Goal: Task Accomplishment & Management: Complete application form

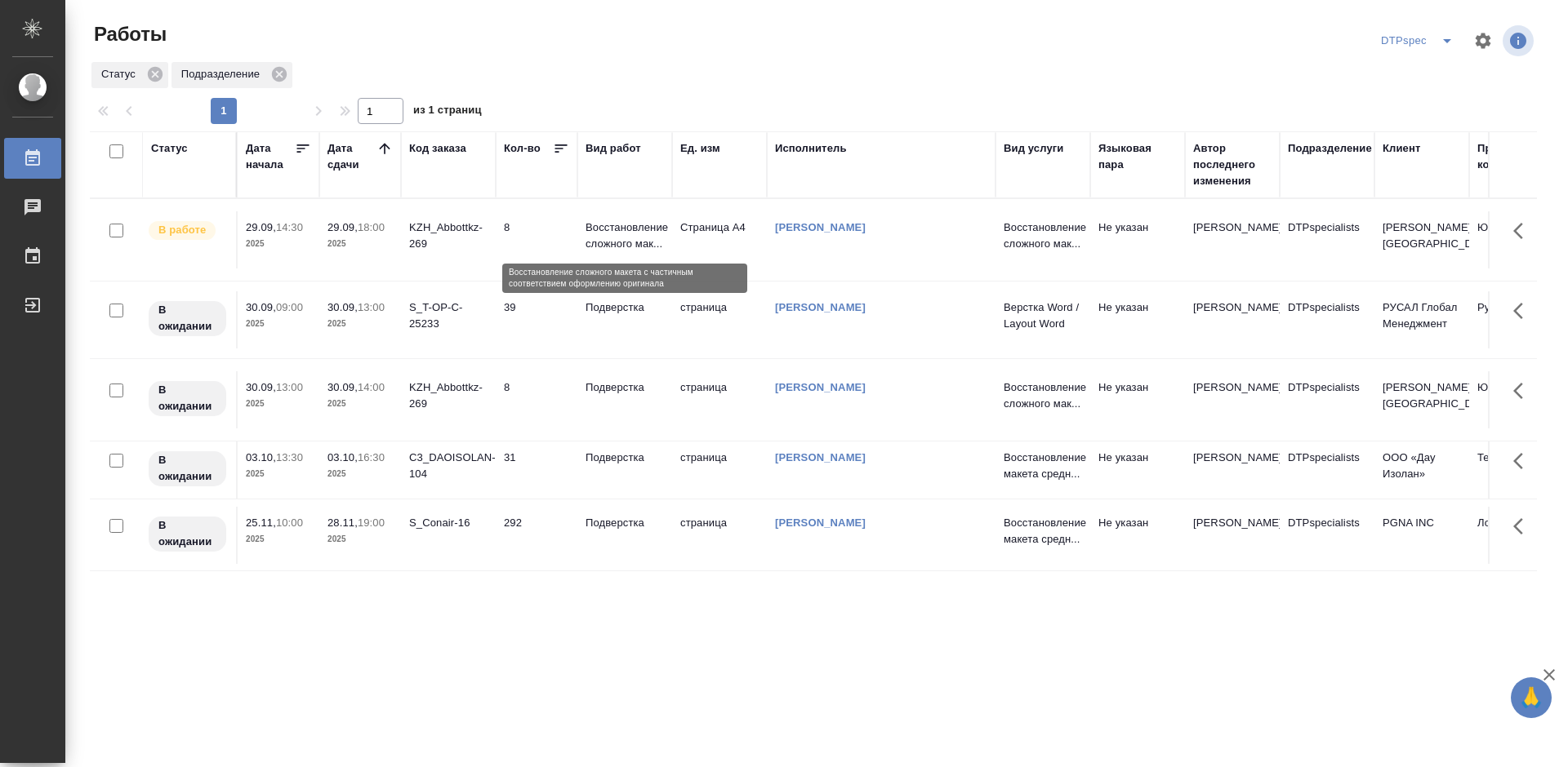
click at [640, 238] on p "Восстановление сложного мак..." at bounding box center [624, 236] width 78 height 32
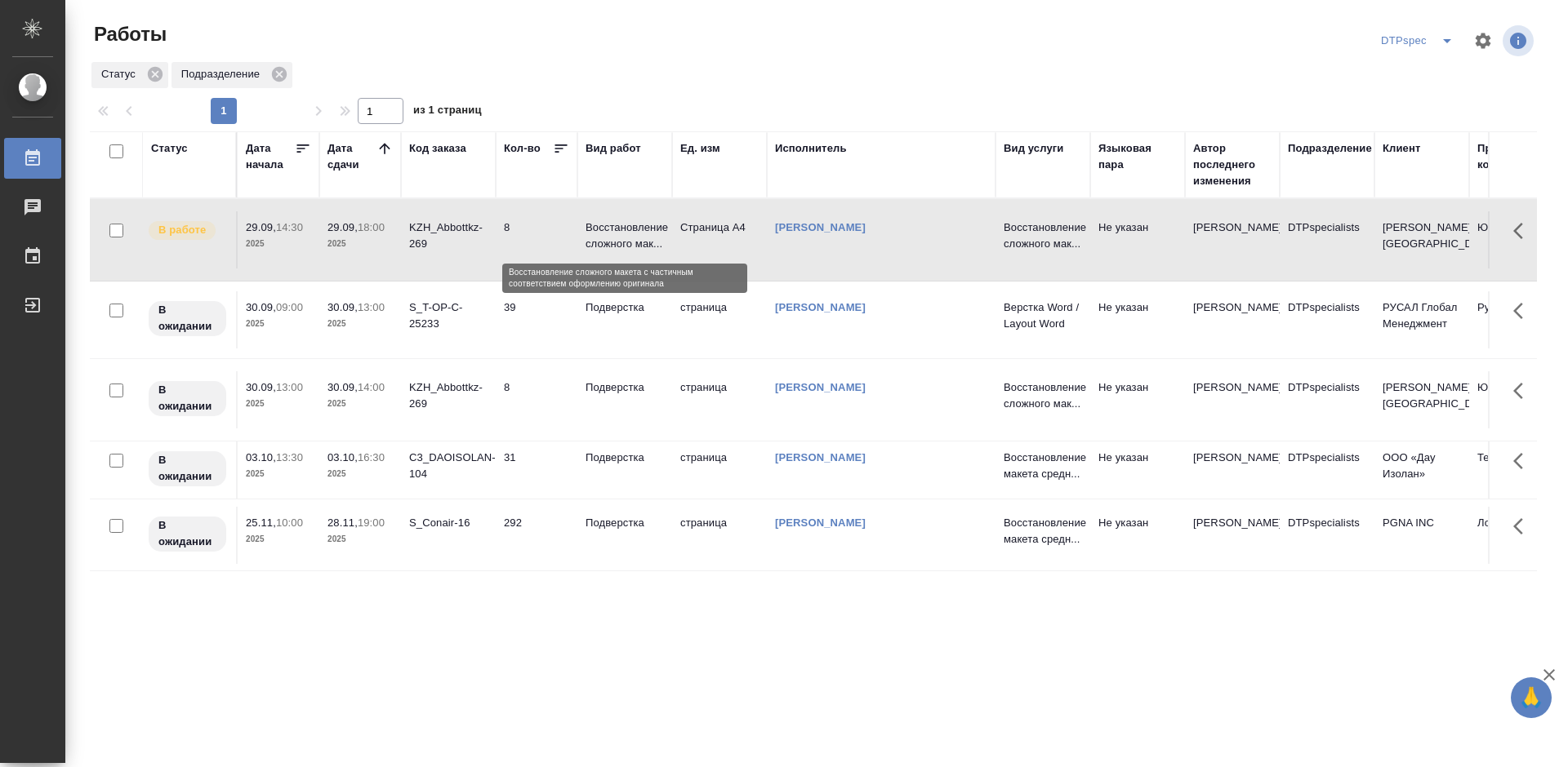
click at [640, 238] on p "Восстановление сложного мак..." at bounding box center [624, 236] width 78 height 32
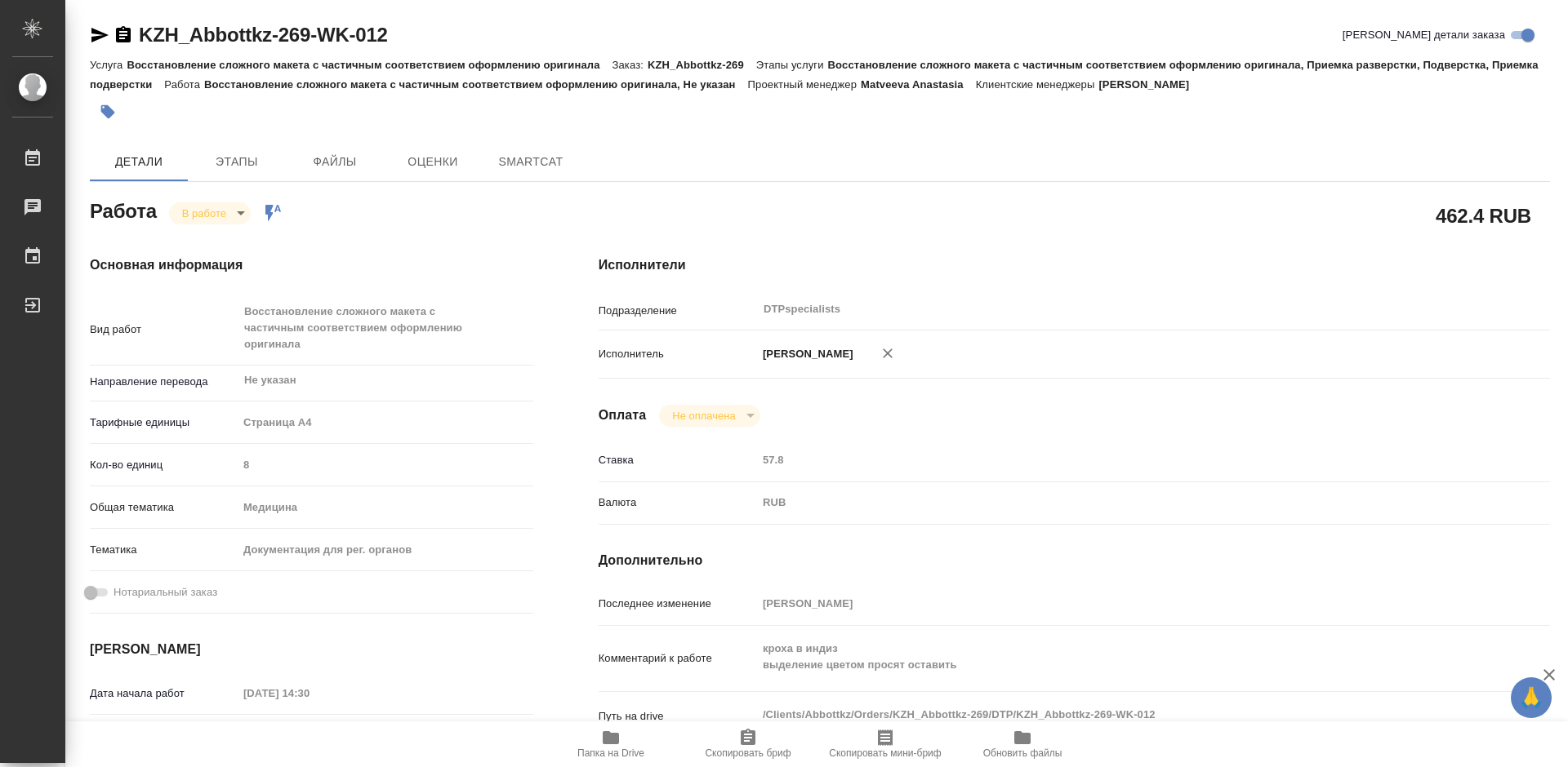
type textarea "x"
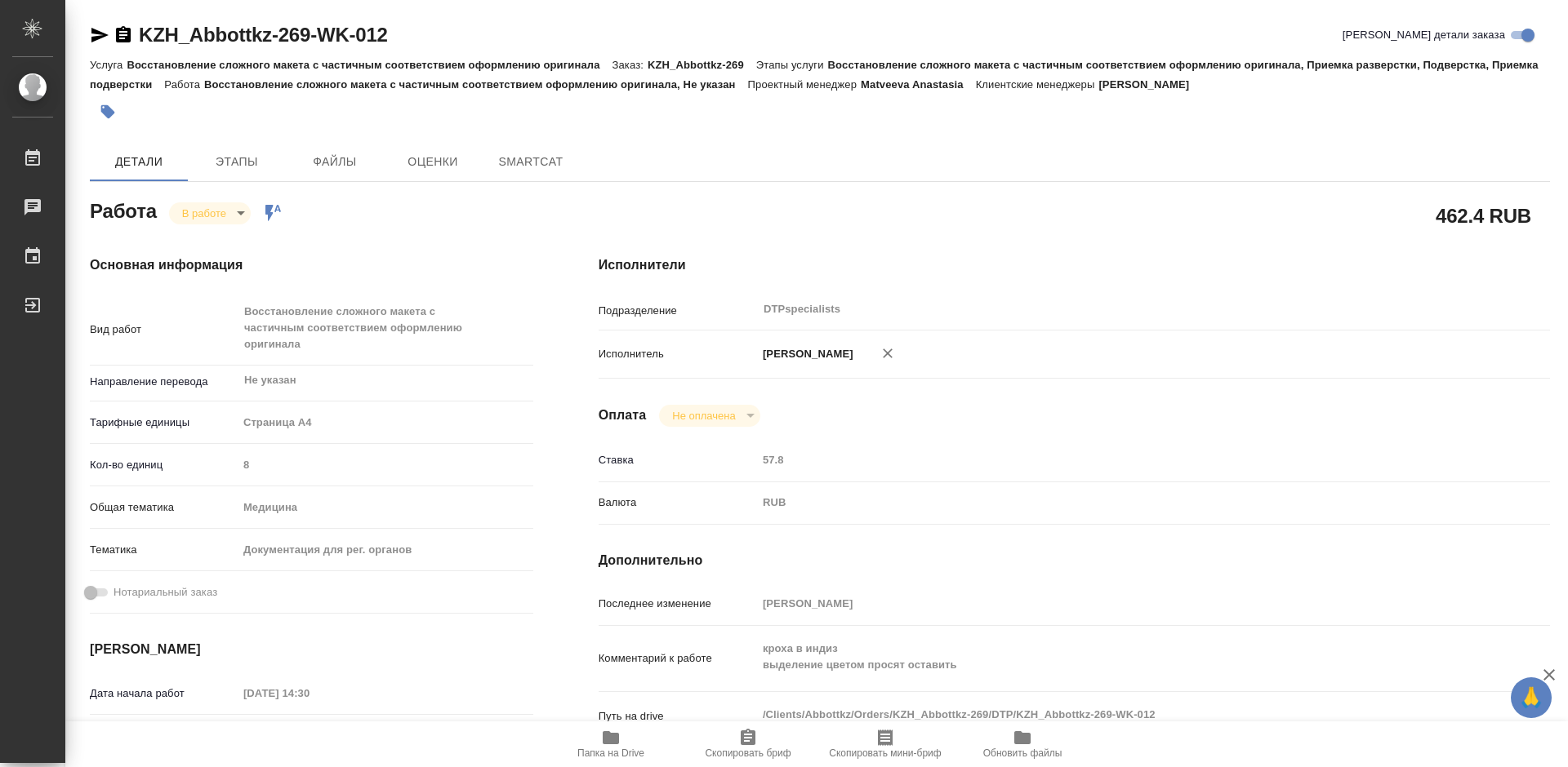
type textarea "x"
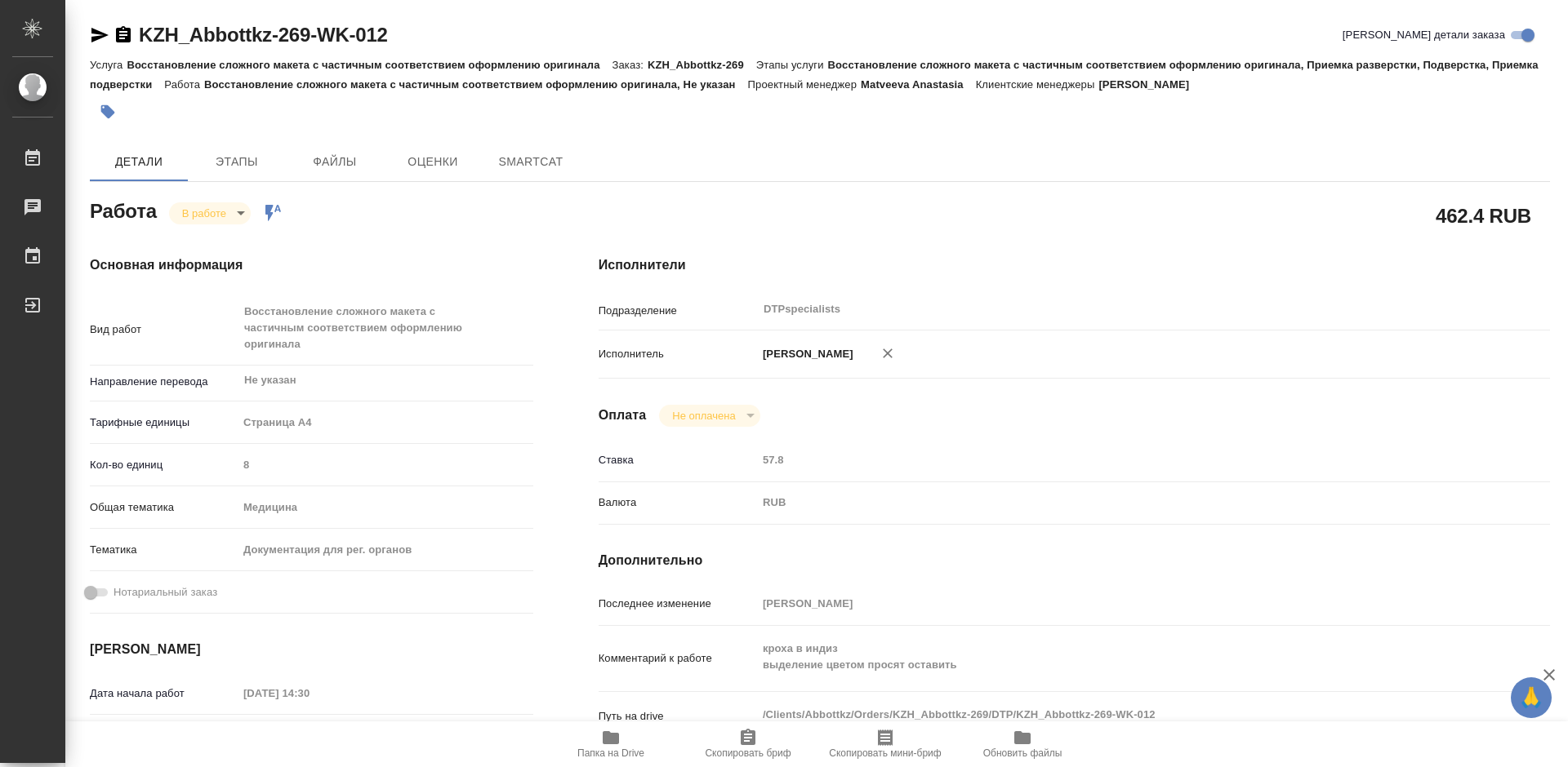
type textarea "x"
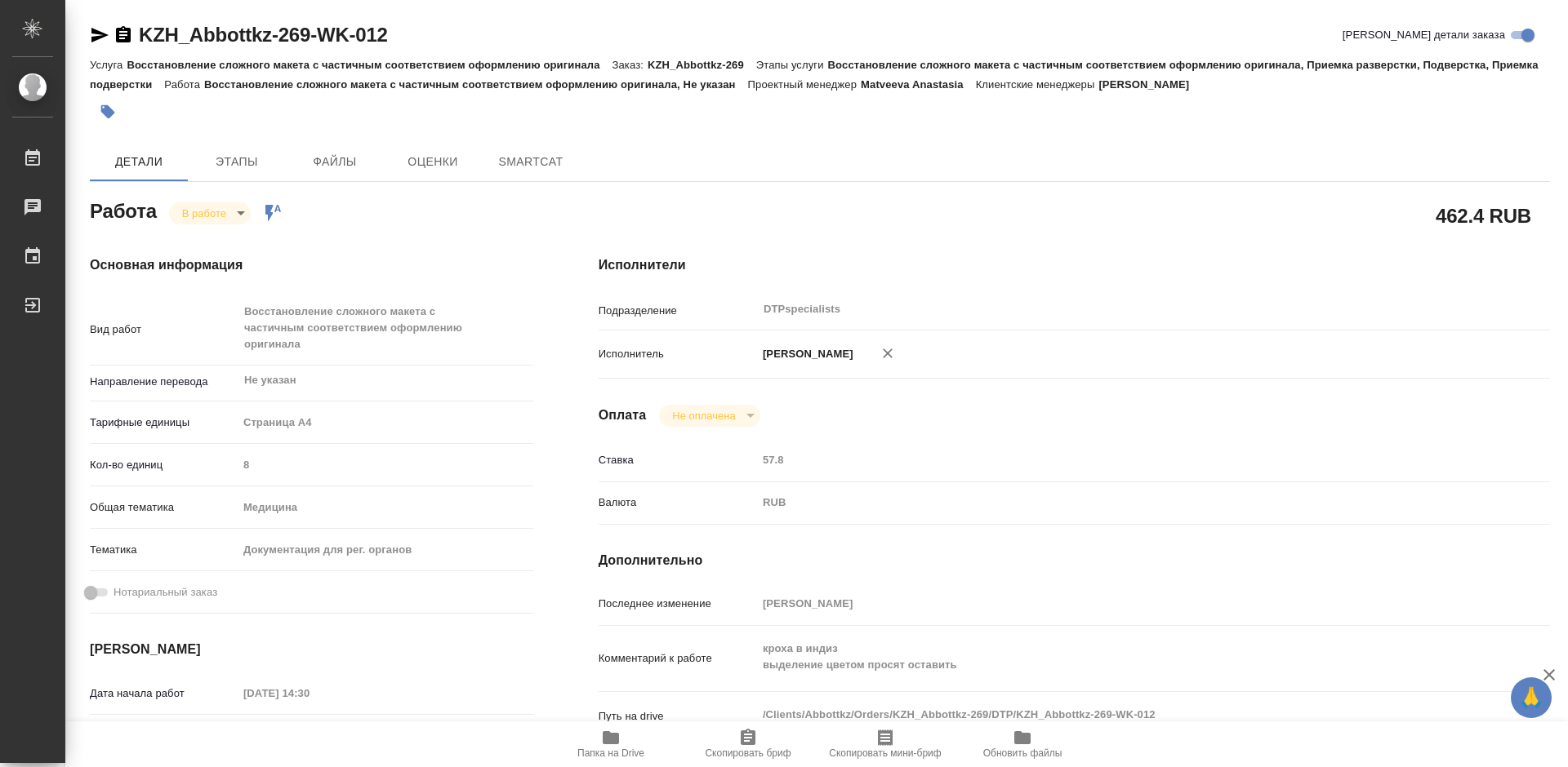
type textarea "x"
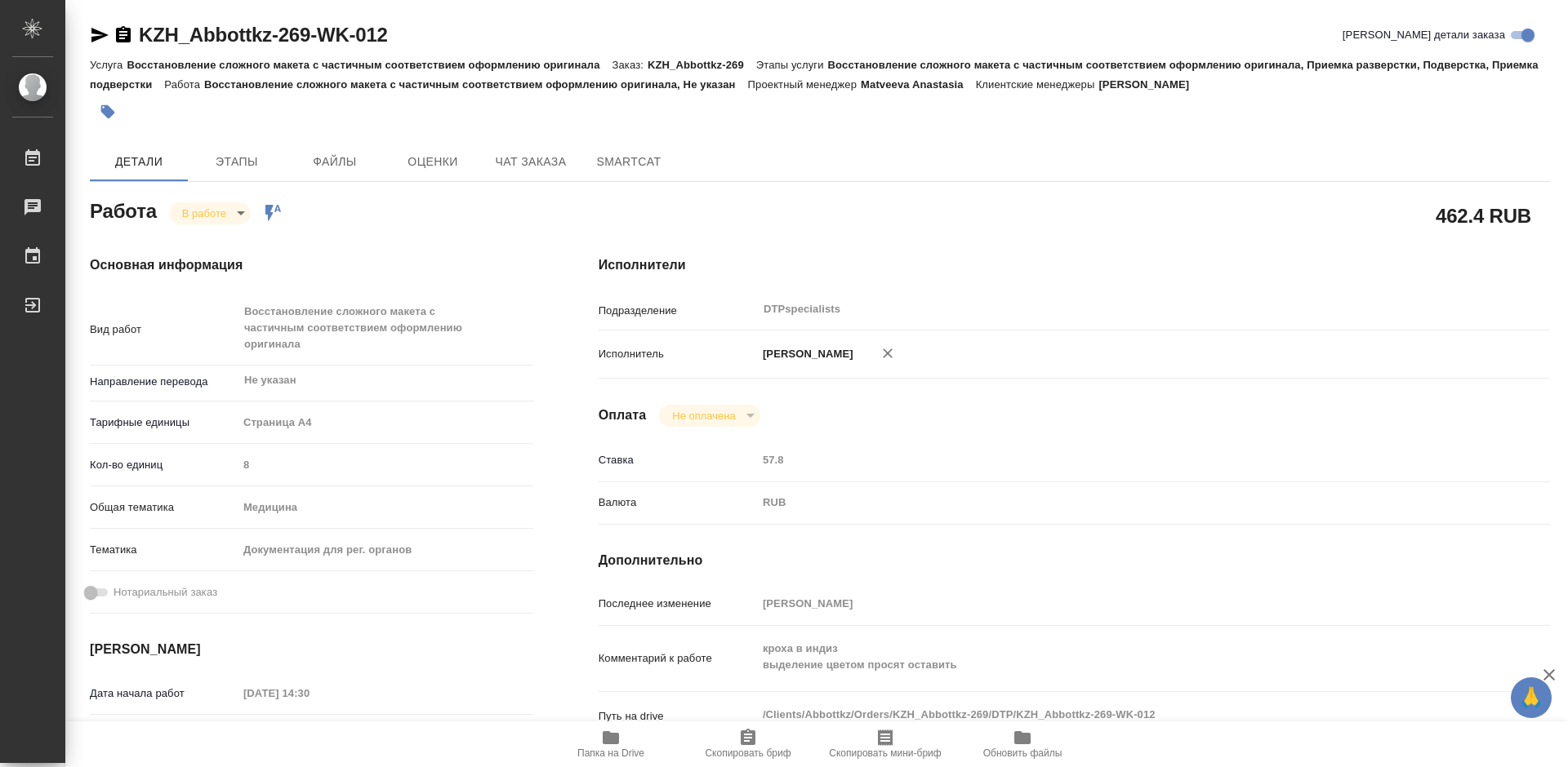
scroll to position [82, 0]
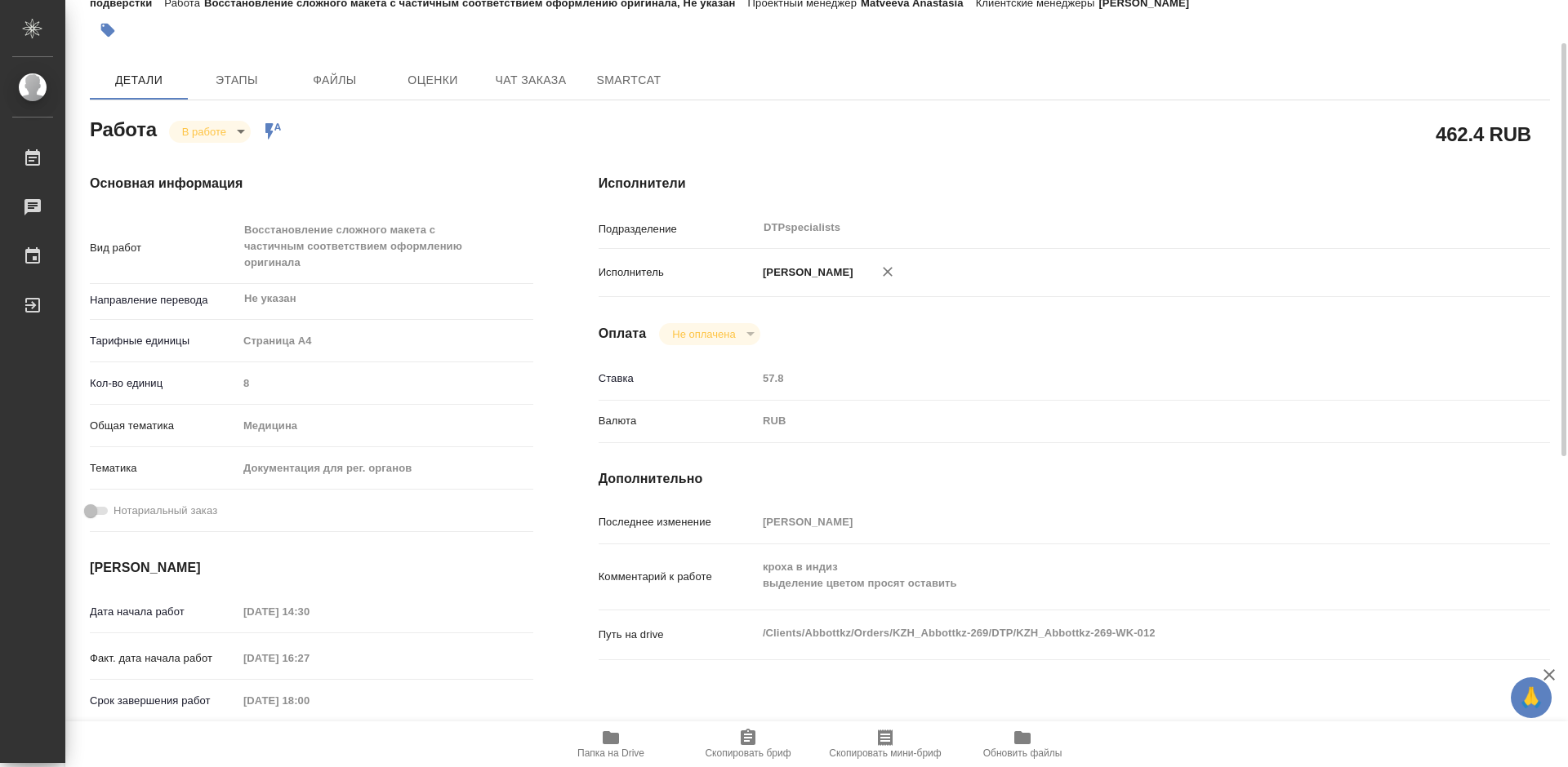
type textarea "x"
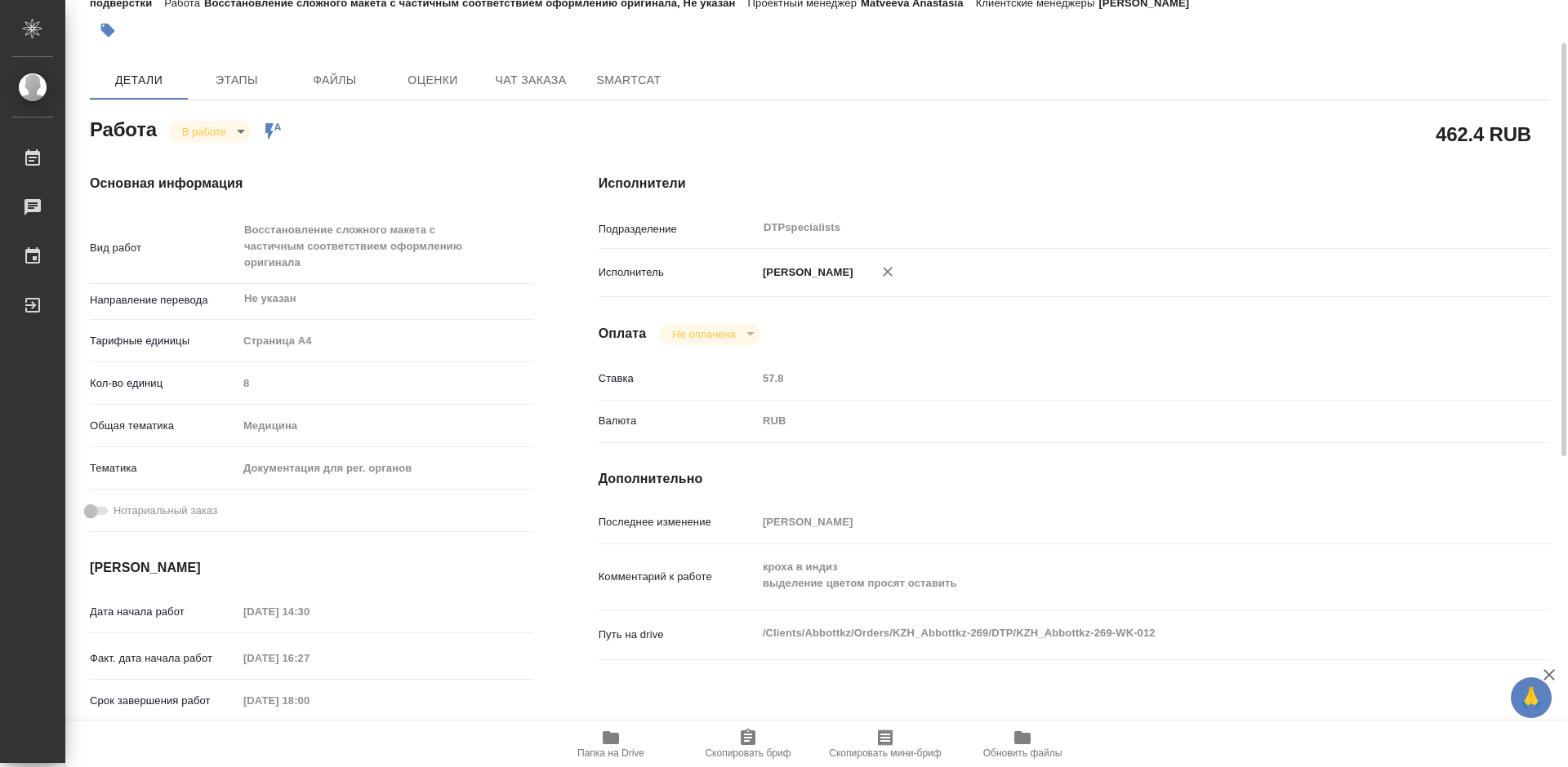
click at [613, 746] on icon "button" at bounding box center [610, 737] width 20 height 20
type textarea "x"
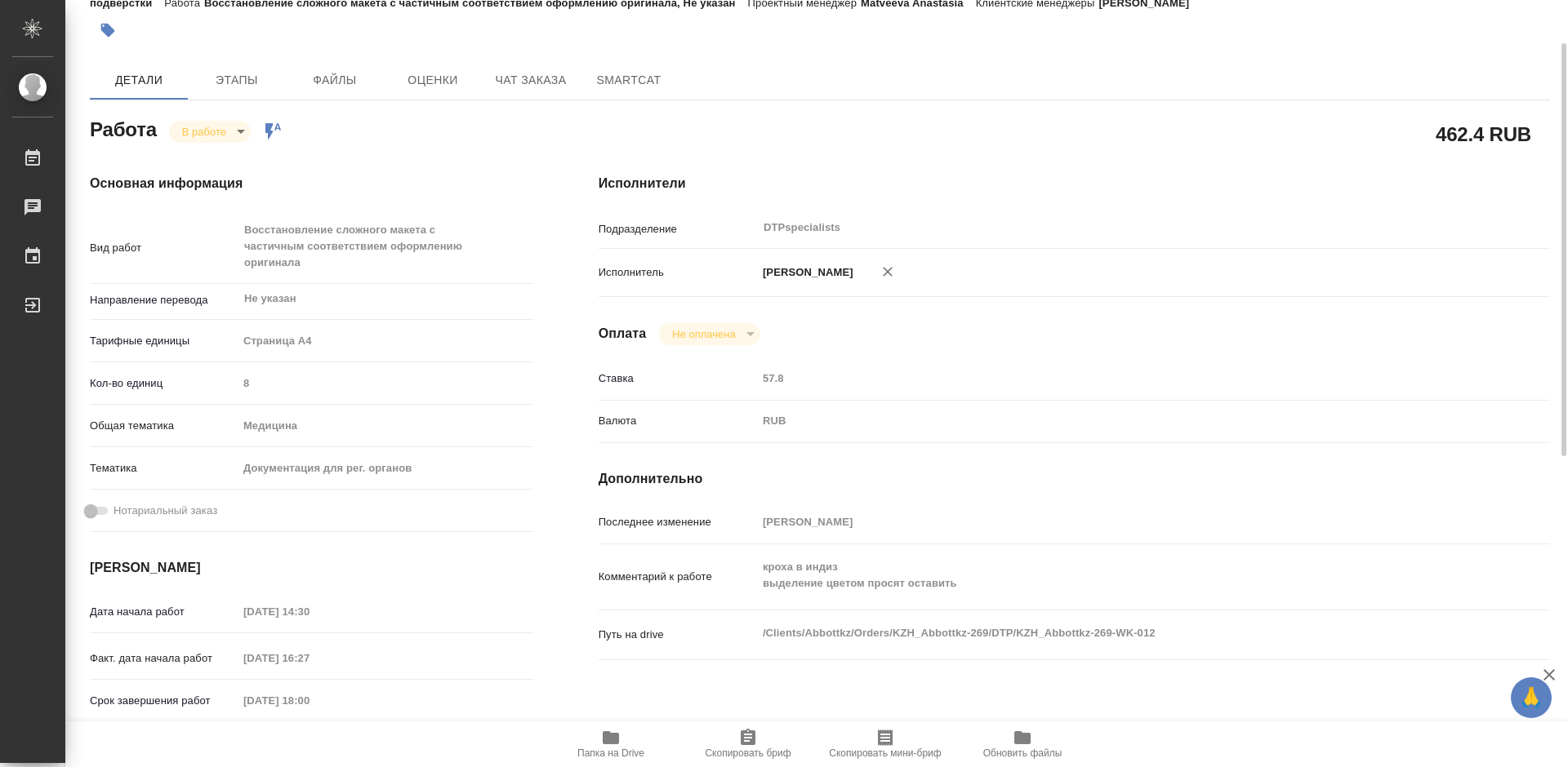
type textarea "x"
click at [621, 739] on span "Папка на Drive" at bounding box center [611, 743] width 117 height 31
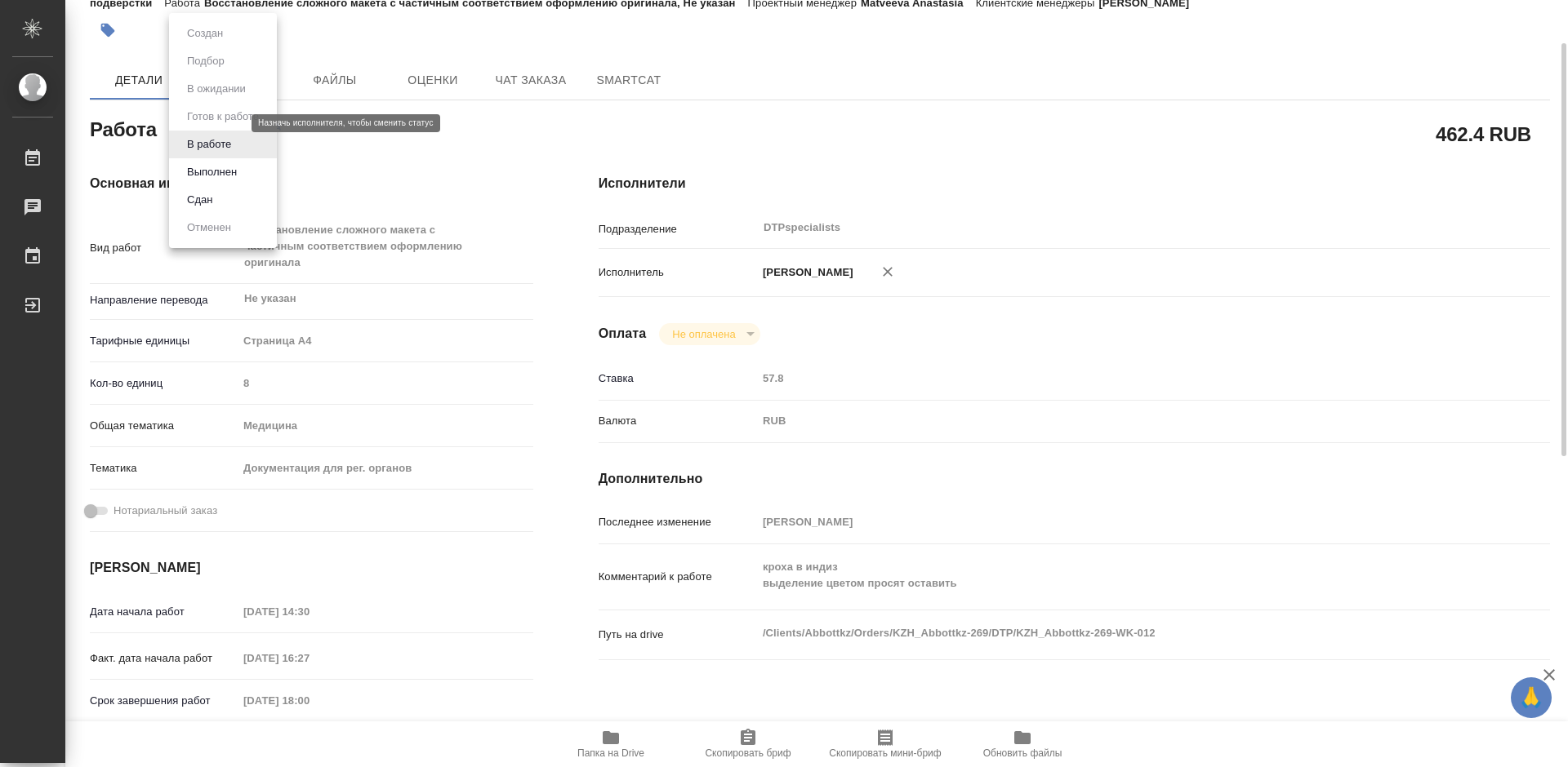
click at [210, 125] on body "🙏 .cls-1 fill:#fff; AWATERA Работы 0 Чаты График Выйти KZH_Abbottkz-269-WK-012 …" at bounding box center [784, 384] width 1568 height 767
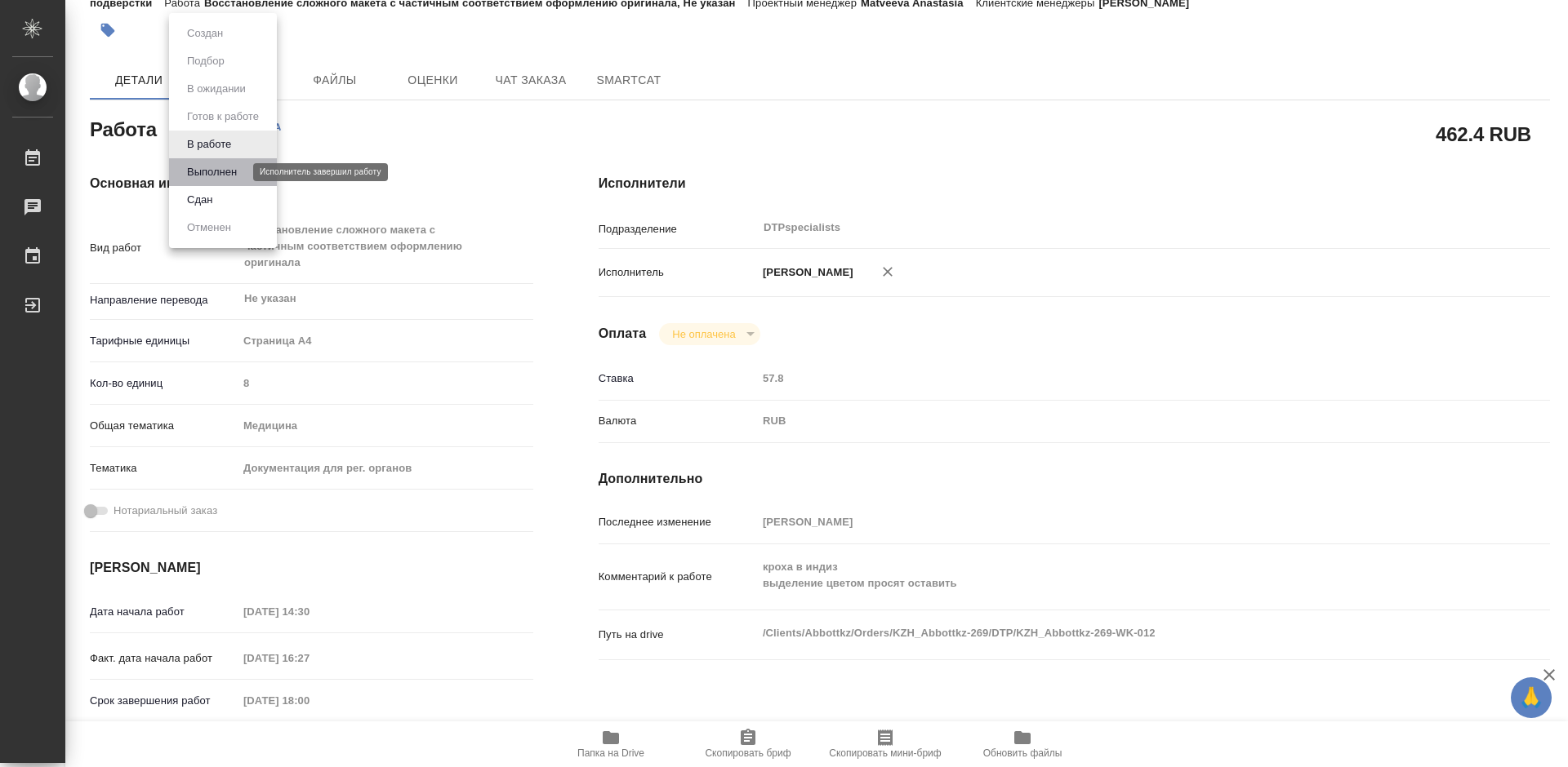
click at [203, 169] on button "Выполнен" at bounding box center [212, 172] width 60 height 18
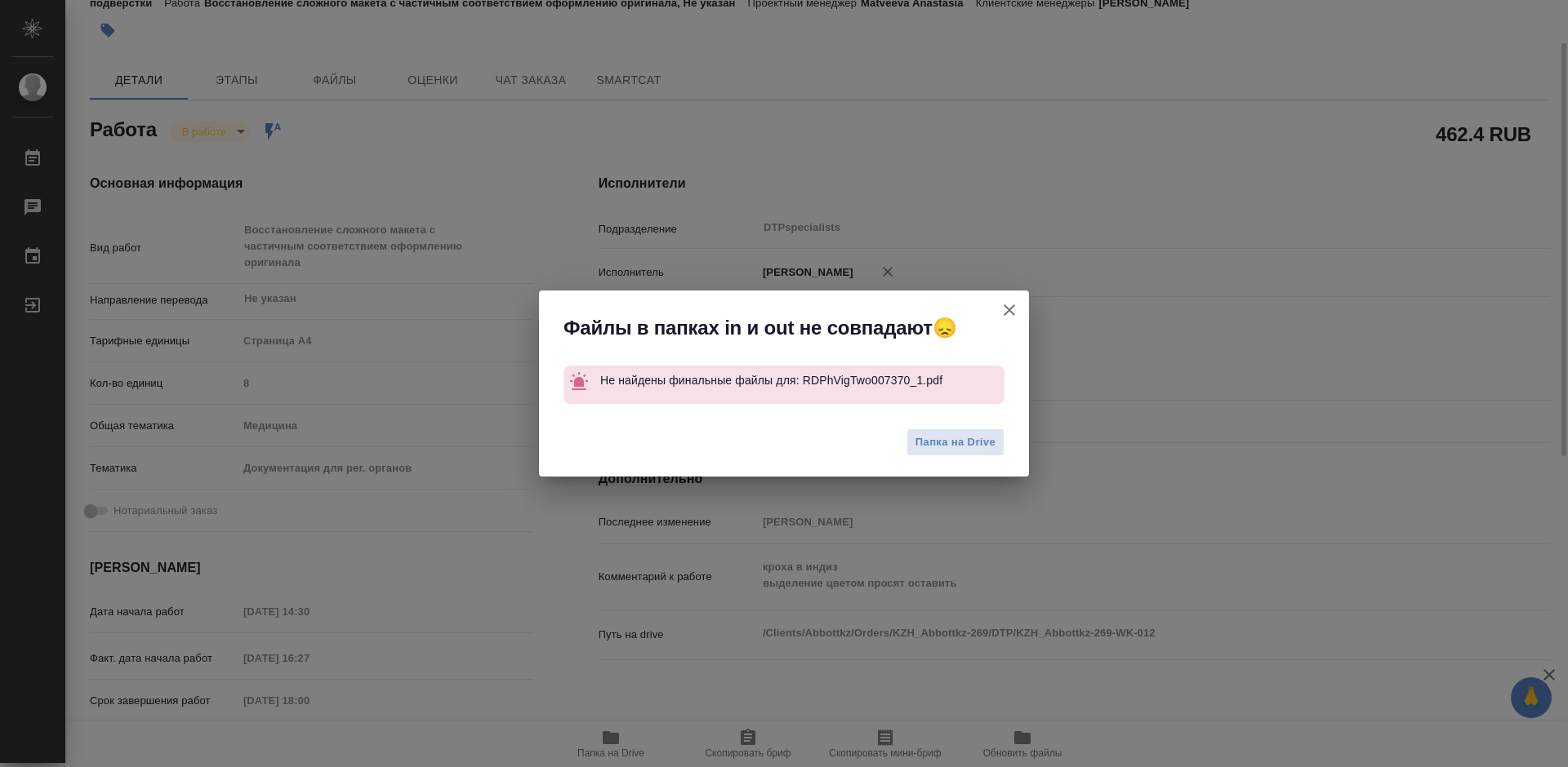
type textarea "x"
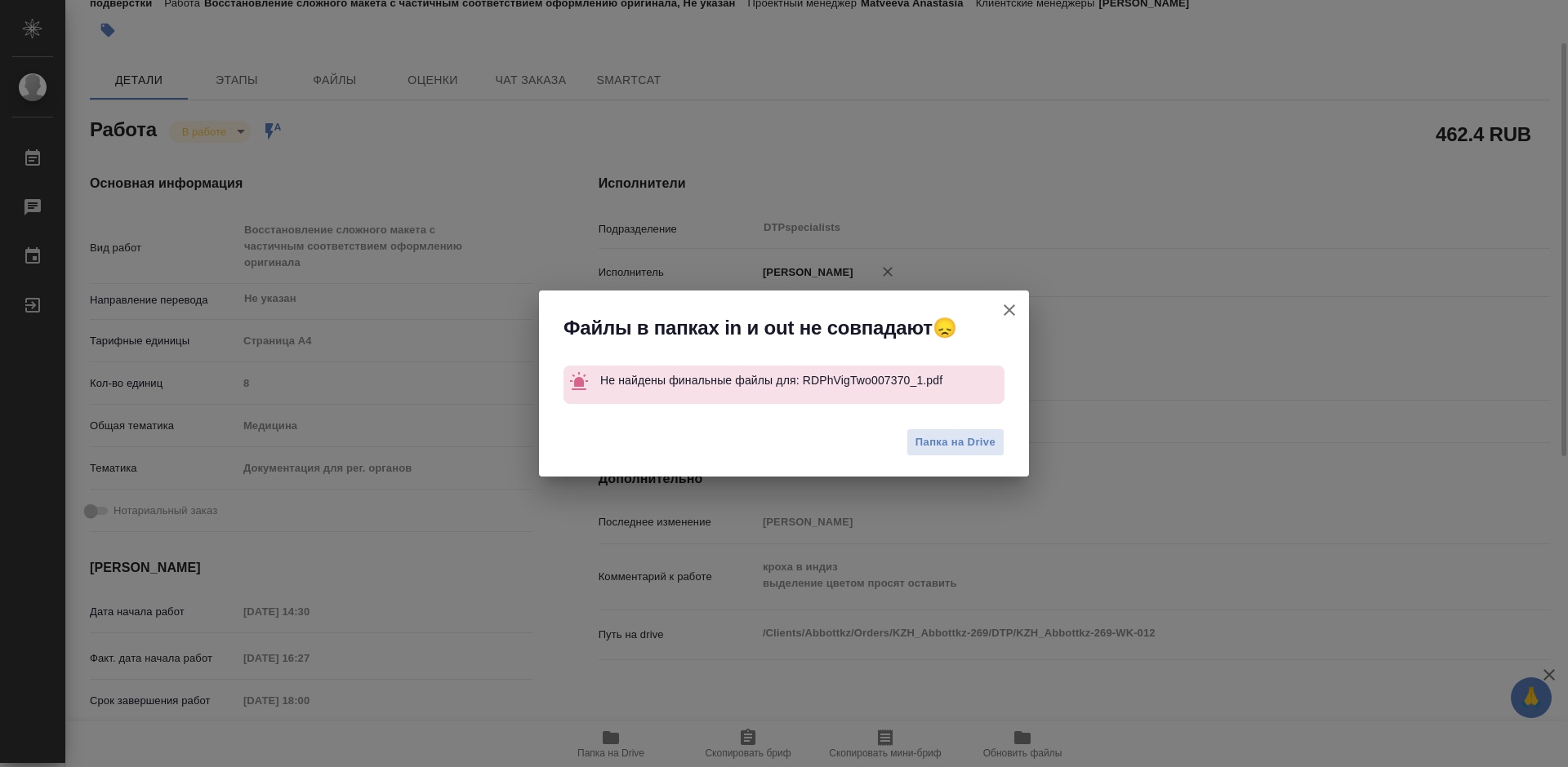
type textarea "x"
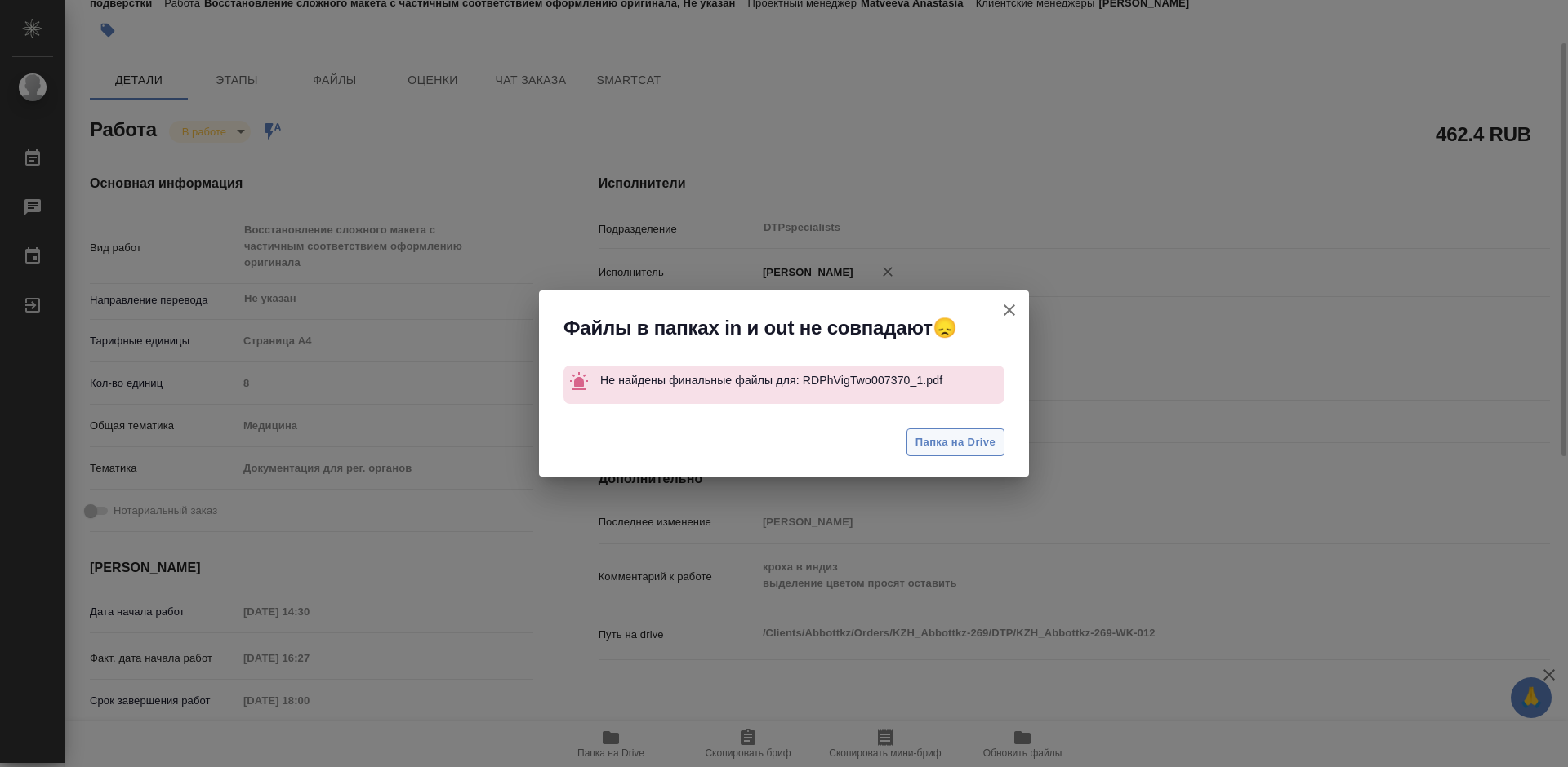
type textarea "x"
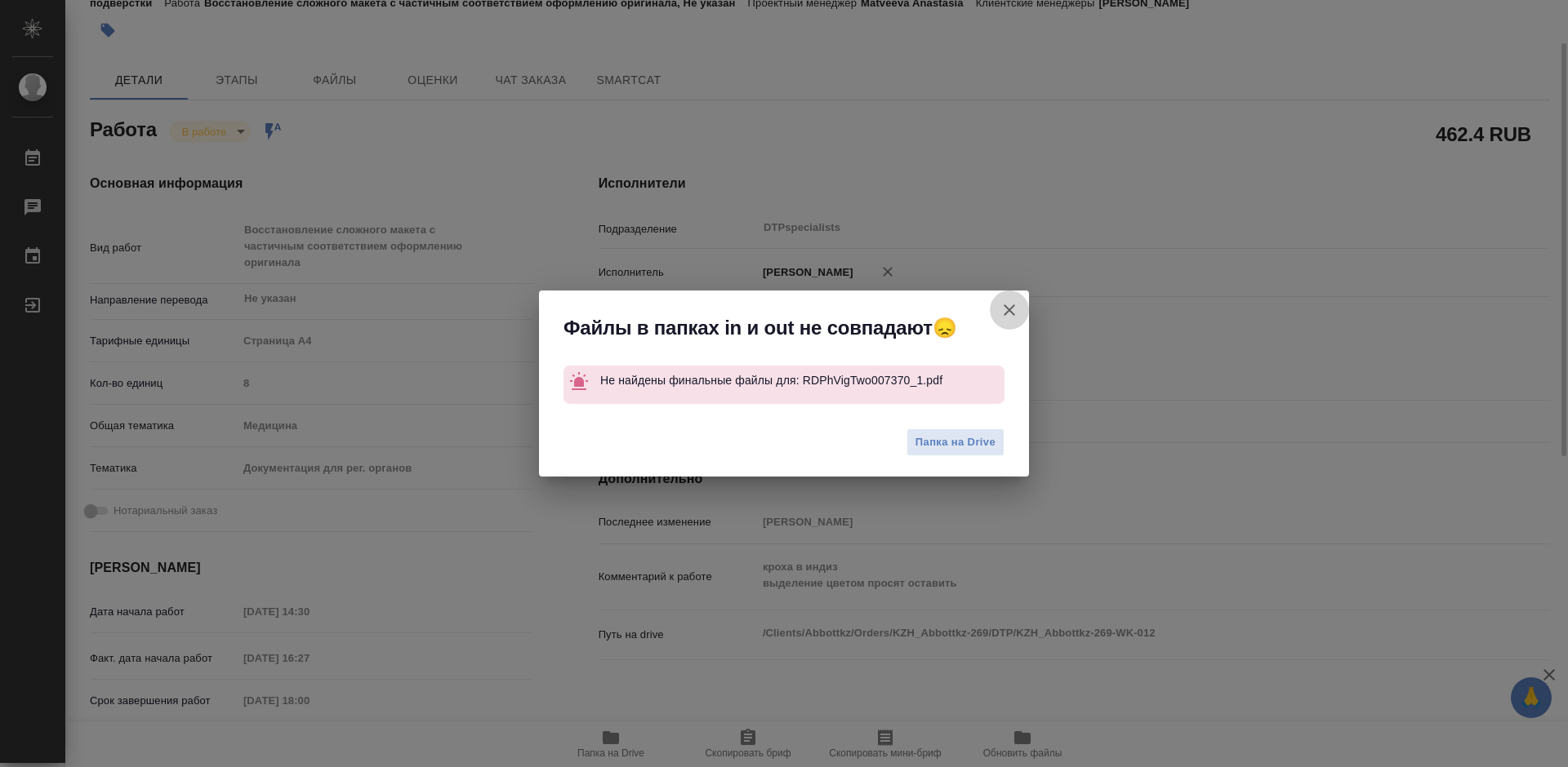
click at [1009, 312] on icon "button" at bounding box center [1009, 310] width 20 height 20
type textarea "x"
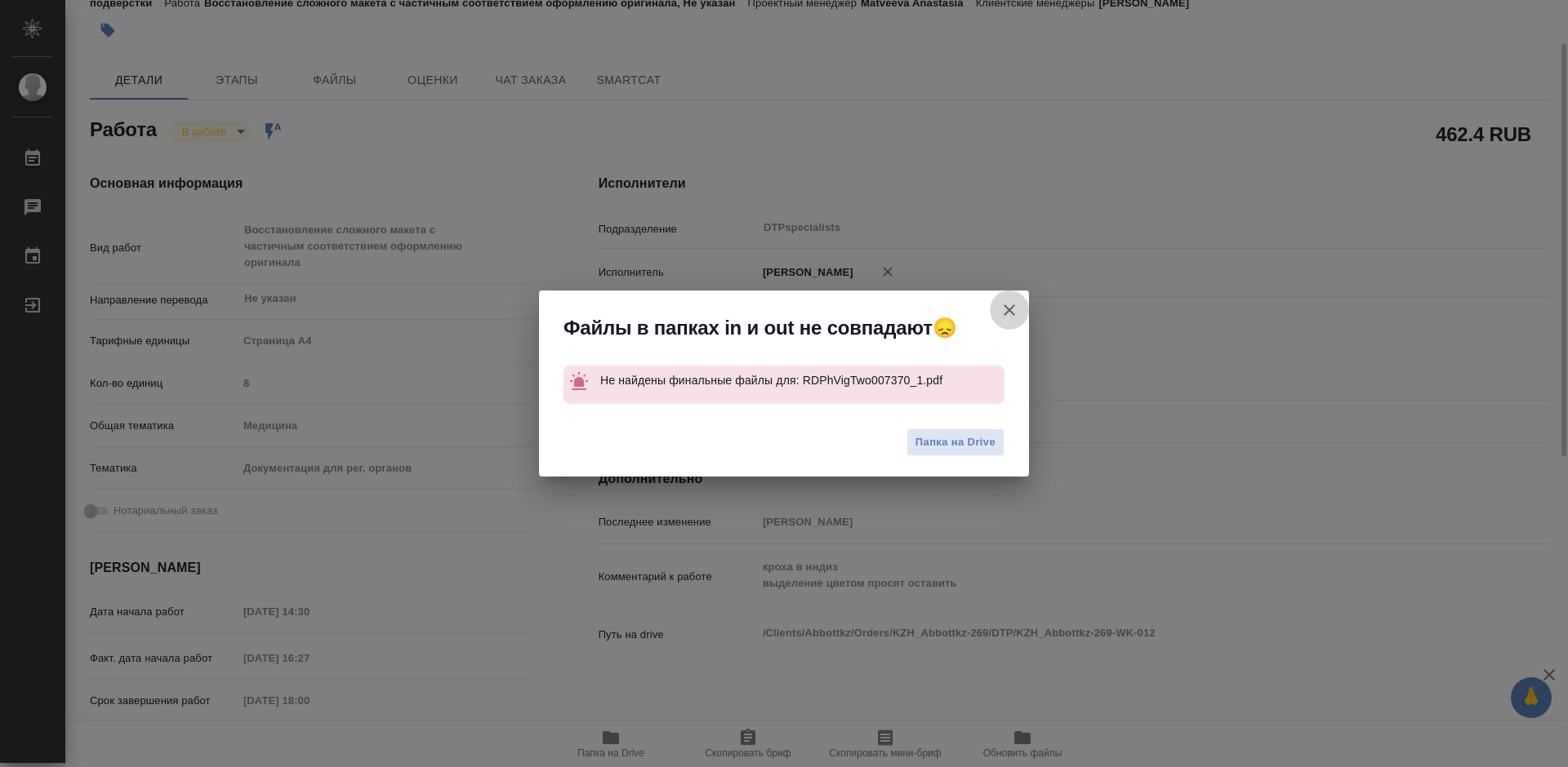
type textarea "x"
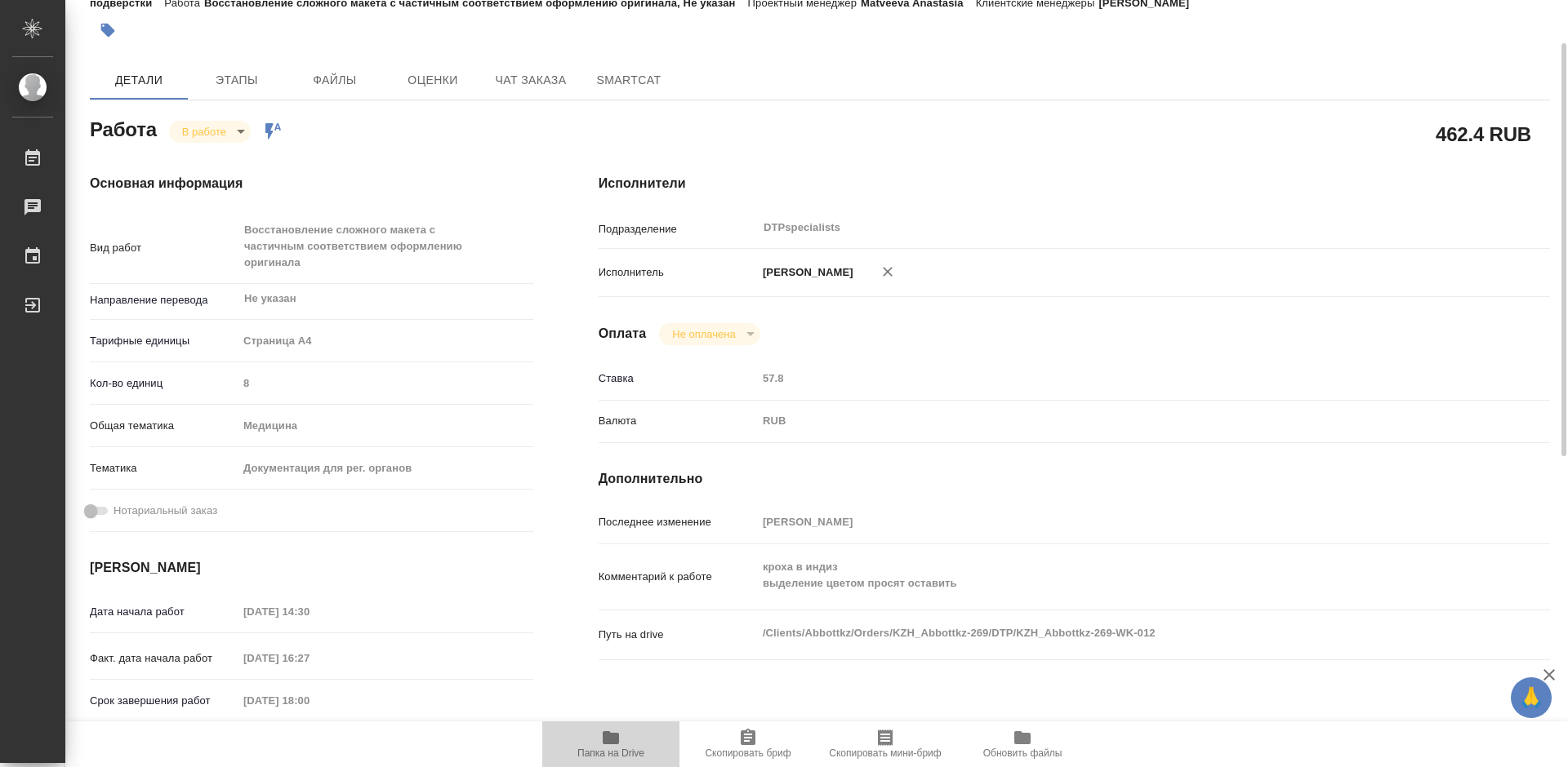
click at [624, 744] on span "Папка на Drive" at bounding box center [611, 743] width 117 height 31
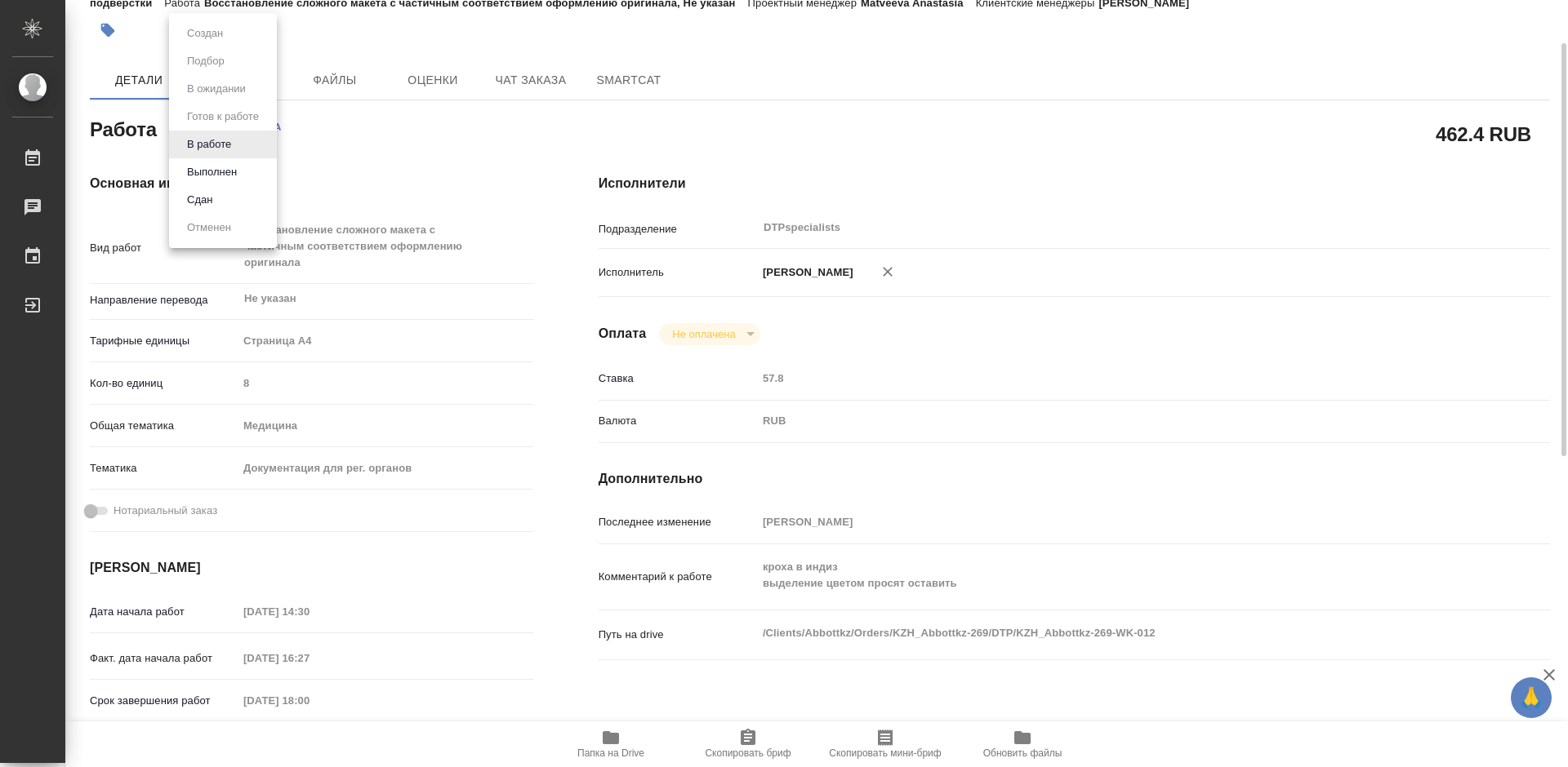
click at [225, 138] on body "🙏 .cls-1 fill:#fff; AWATERA Работы 0 Чаты График Выйти KZH_Abbottkz-269-WK-012 …" at bounding box center [784, 384] width 1568 height 767
click at [226, 165] on button "Выполнен" at bounding box center [212, 172] width 60 height 18
type textarea "x"
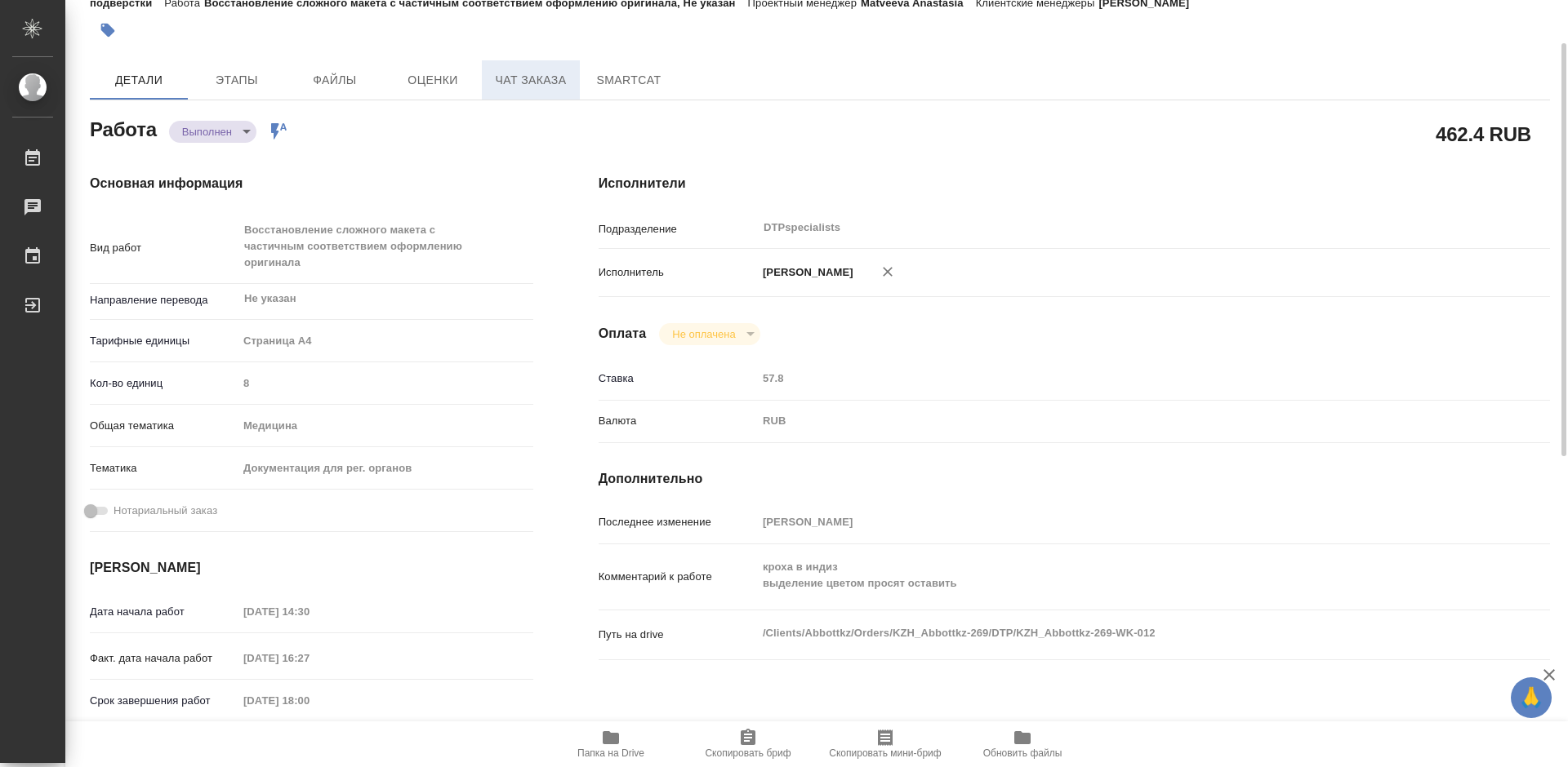
type textarea "x"
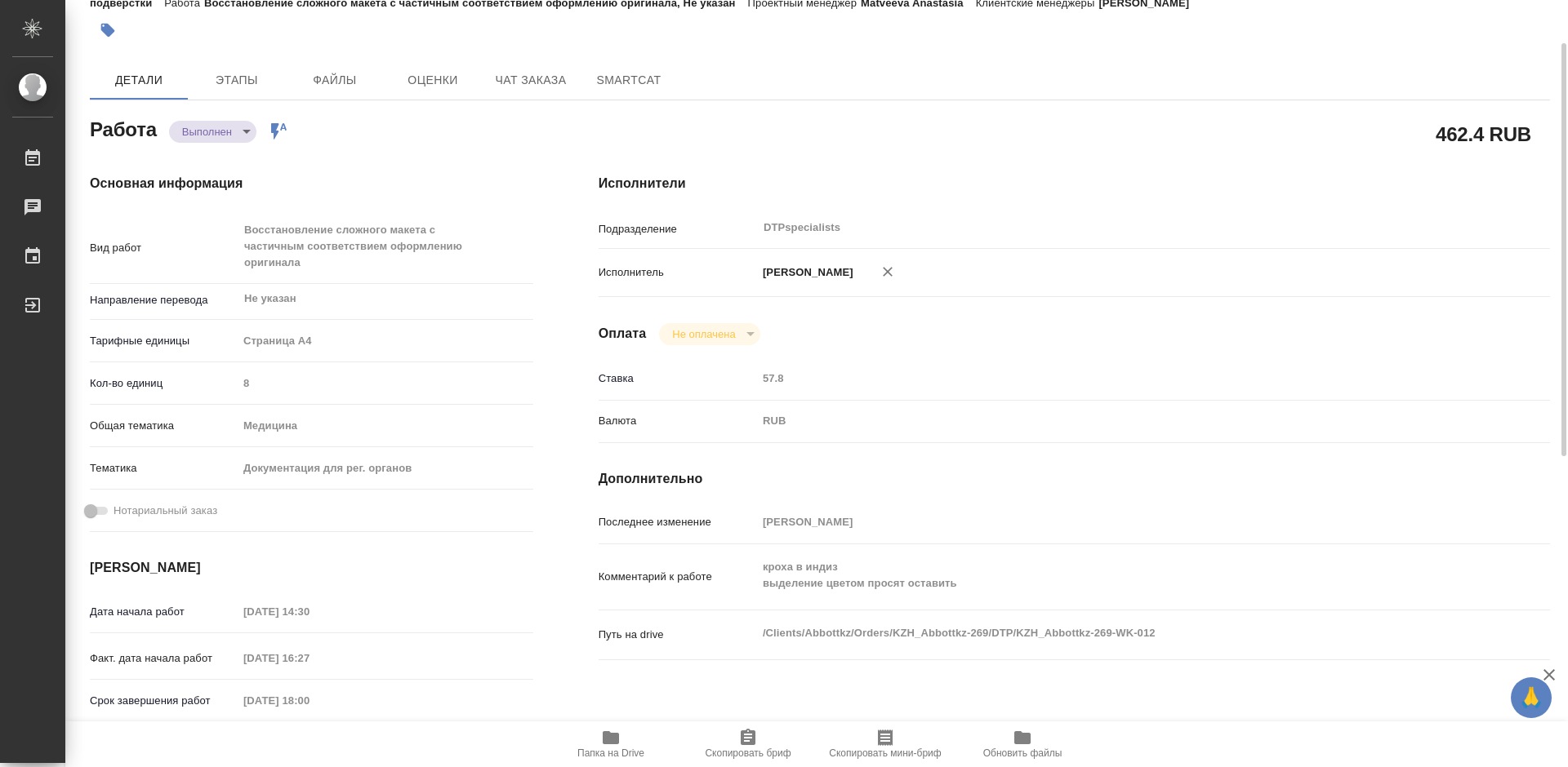
type textarea "x"
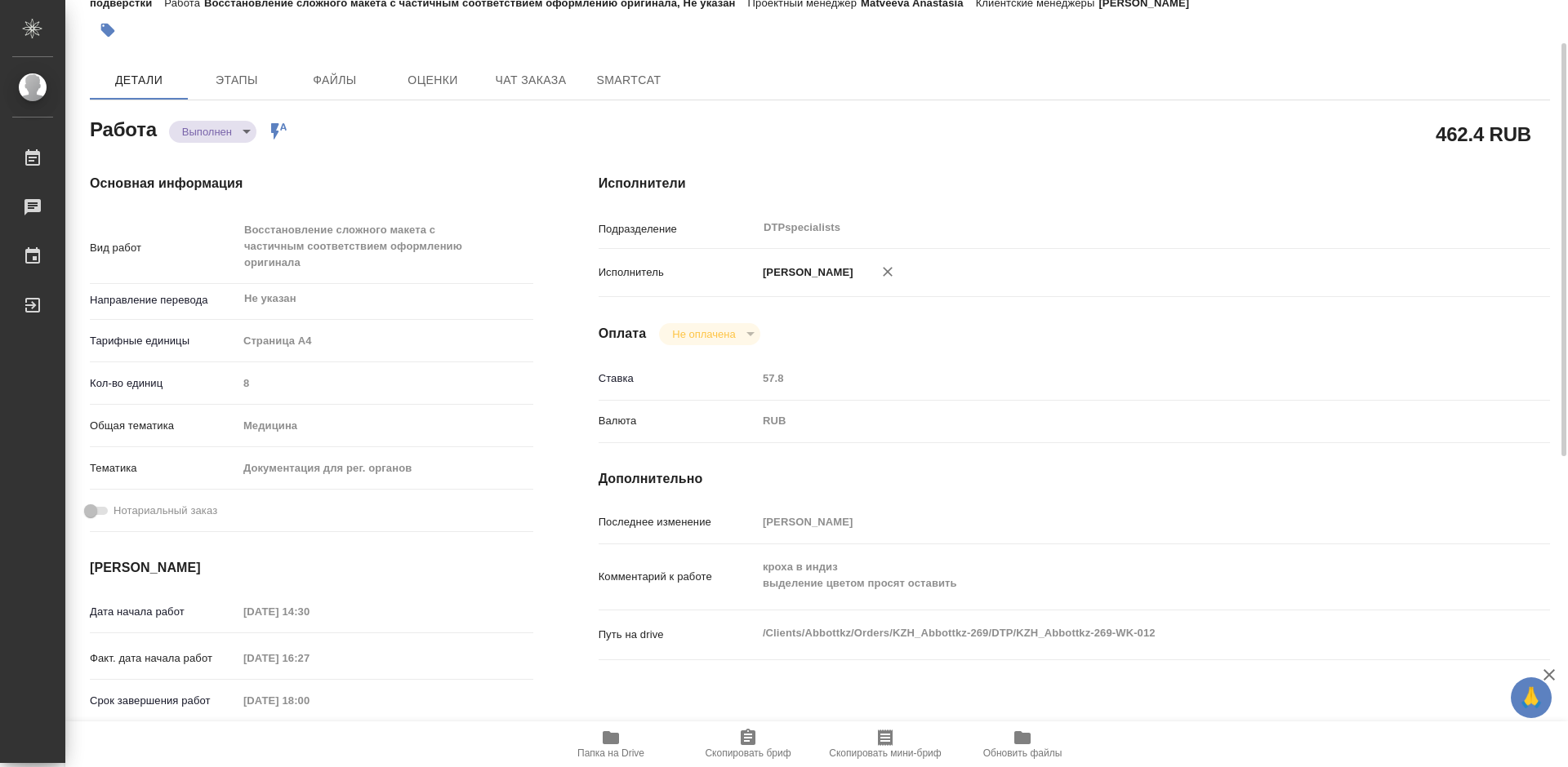
type textarea "x"
